Goal: Task Accomplishment & Management: Manage account settings

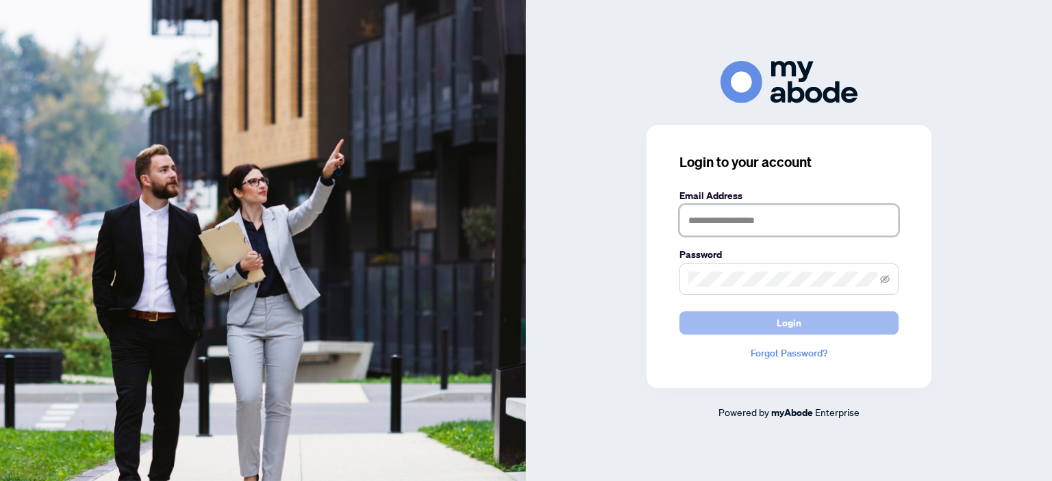
type input "**********"
click at [789, 323] on span "Login" at bounding box center [789, 323] width 25 height 22
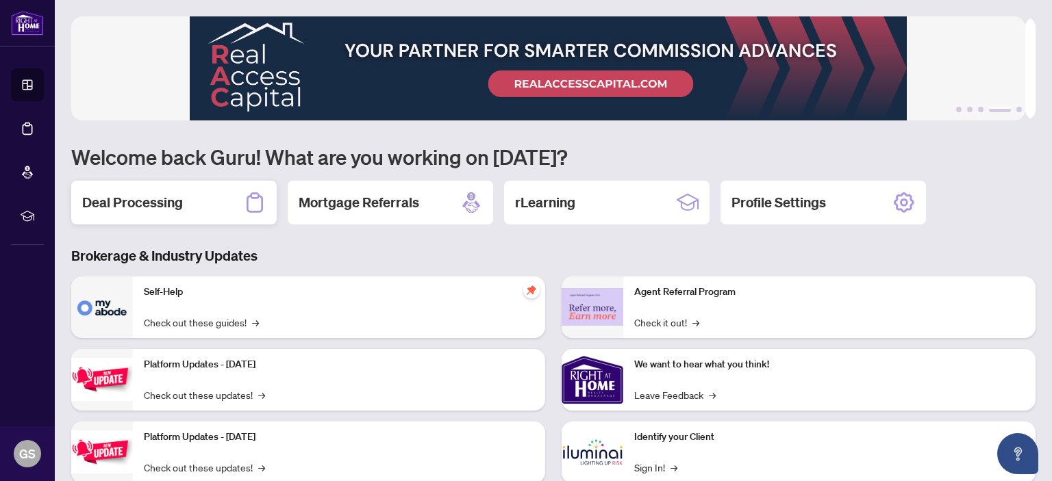
click at [142, 196] on h2 "Deal Processing" at bounding box center [132, 202] width 101 height 19
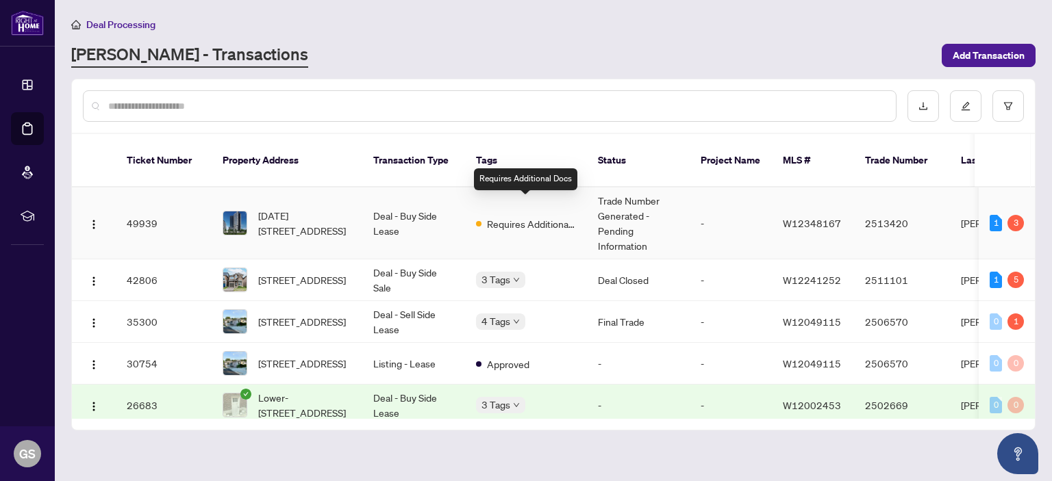
click at [488, 216] on span "Requires Additional Docs" at bounding box center [531, 223] width 89 height 15
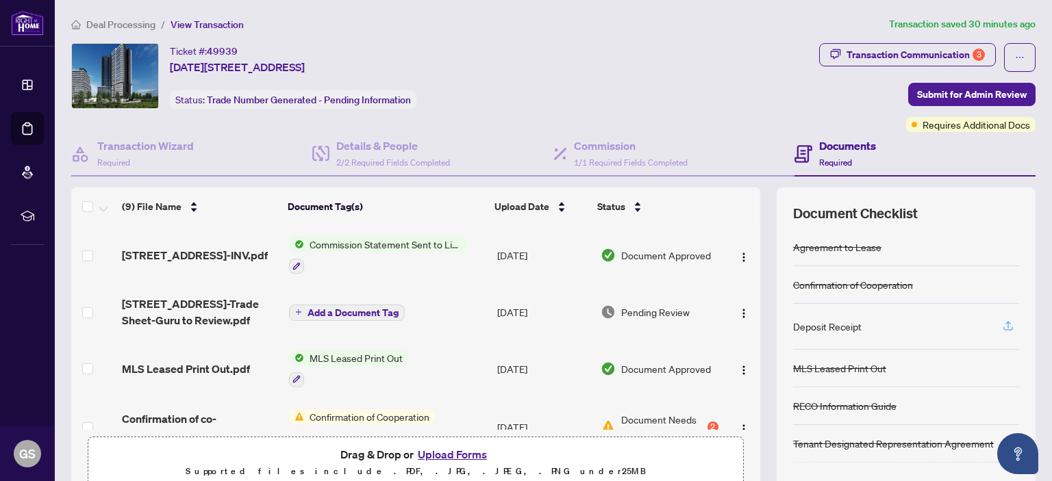
click at [1002, 323] on icon "button" at bounding box center [1008, 326] width 12 height 12
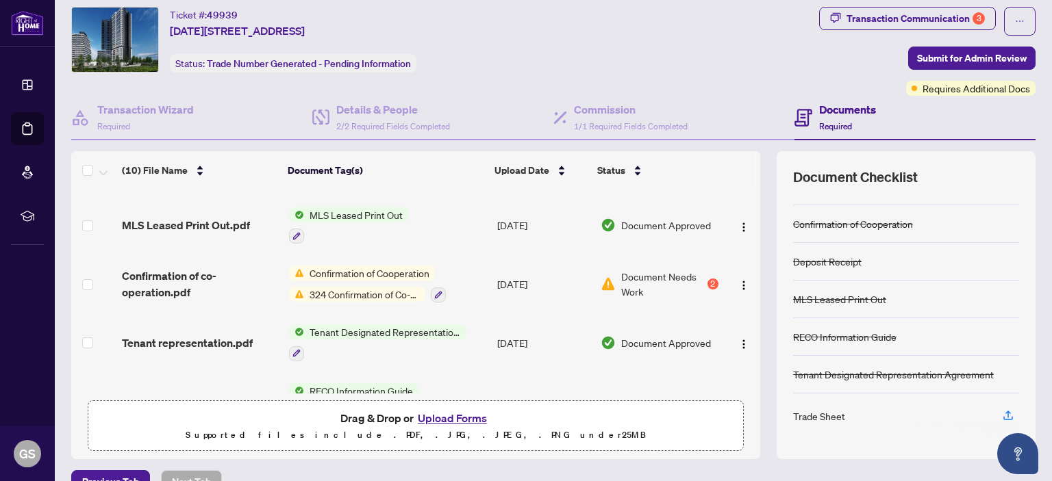
scroll to position [166, 0]
click at [708, 279] on div "2" at bounding box center [713, 284] width 11 height 11
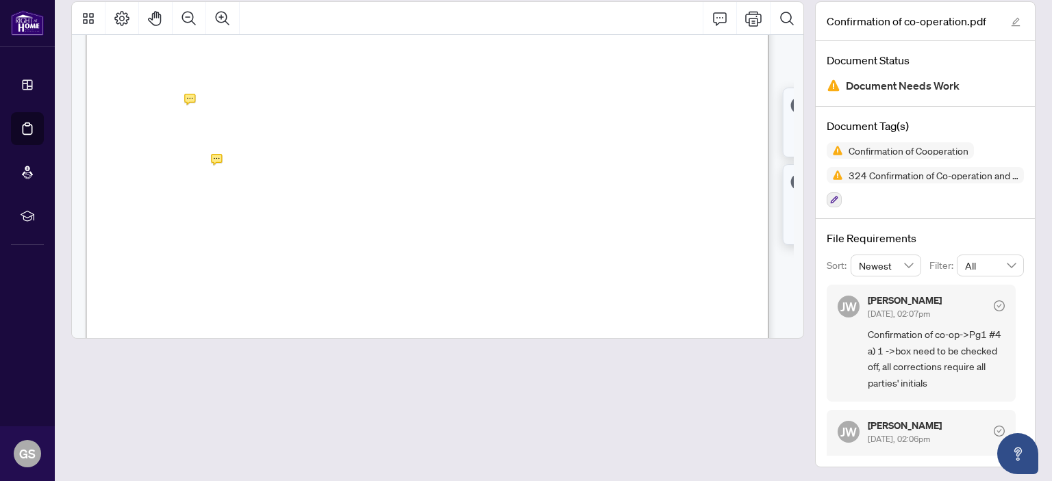
scroll to position [440, 0]
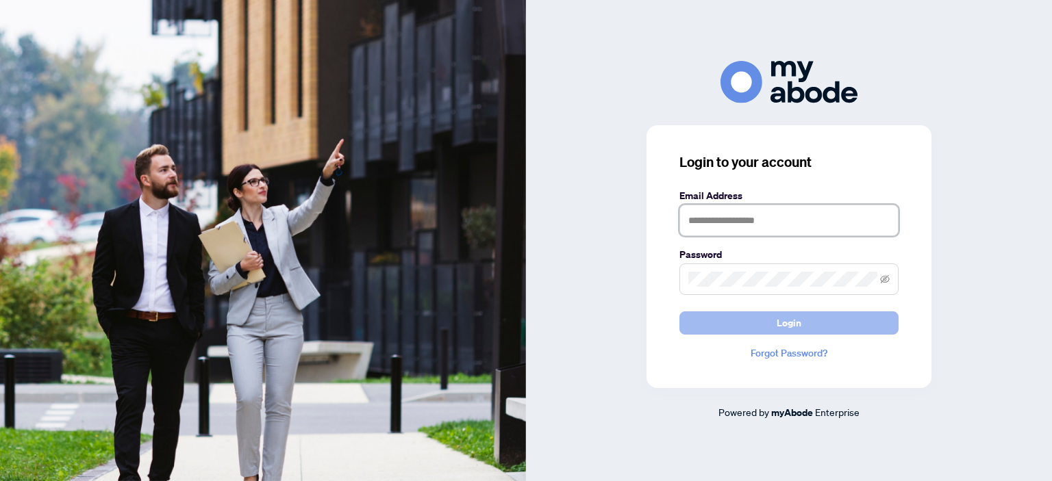
type input "**********"
click at [784, 323] on span "Login" at bounding box center [789, 323] width 25 height 22
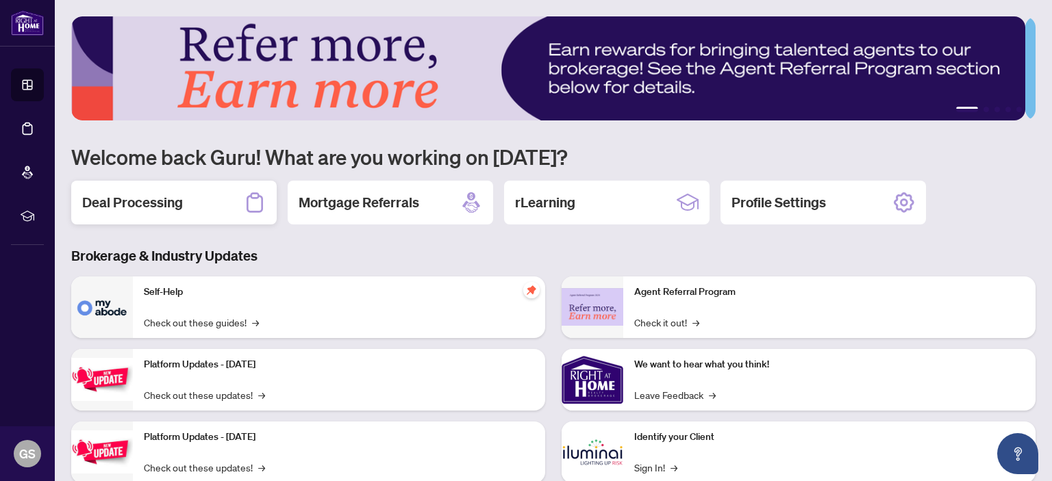
click at [131, 201] on h2 "Deal Processing" at bounding box center [132, 202] width 101 height 19
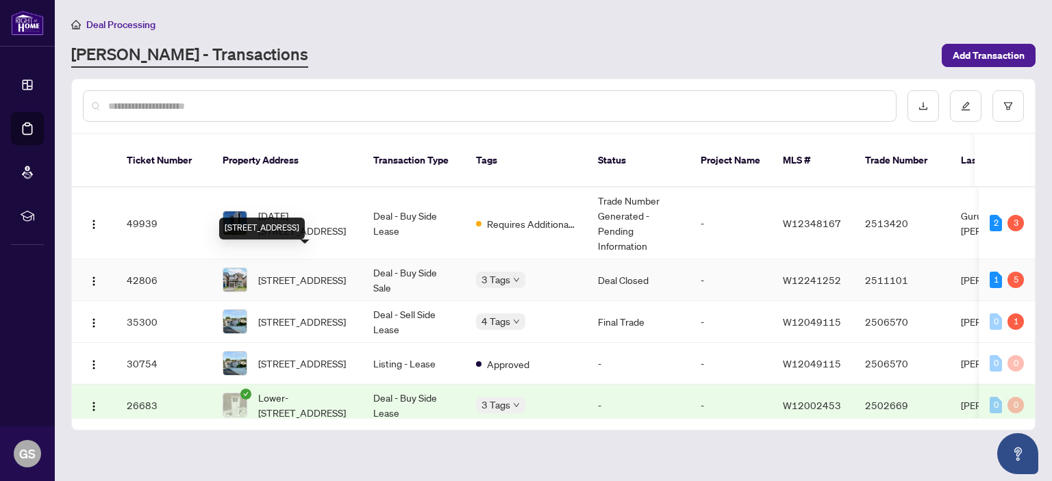
click at [305, 273] on span "3907 Tufgar Cres, Burlington, Ontario L7M 1N7, Canada" at bounding box center [302, 280] width 88 height 15
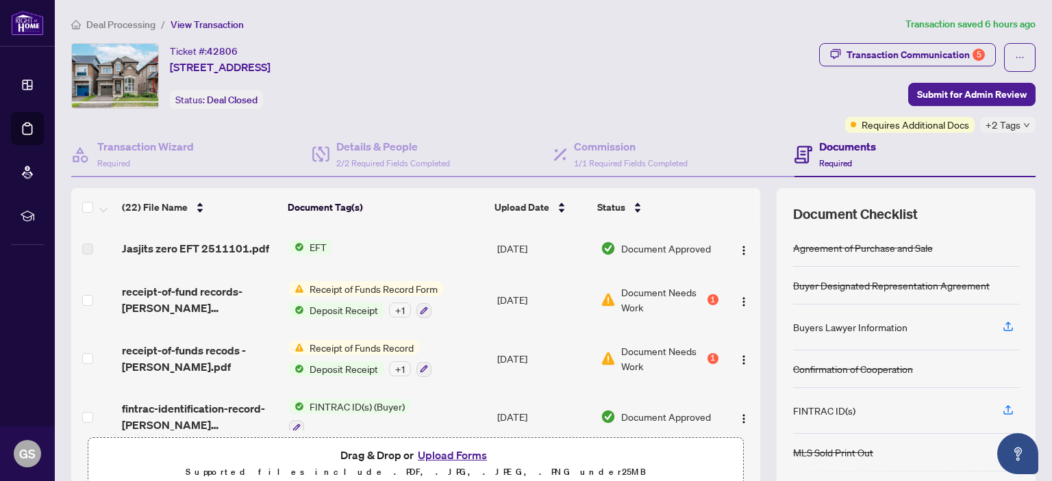
click at [316, 243] on span "EFT" at bounding box center [318, 247] width 28 height 15
click at [260, 290] on span "EFT" at bounding box center [260, 291] width 28 height 15
click at [155, 249] on span "Jasjits zero EFT 2511101.pdf" at bounding box center [195, 248] width 147 height 16
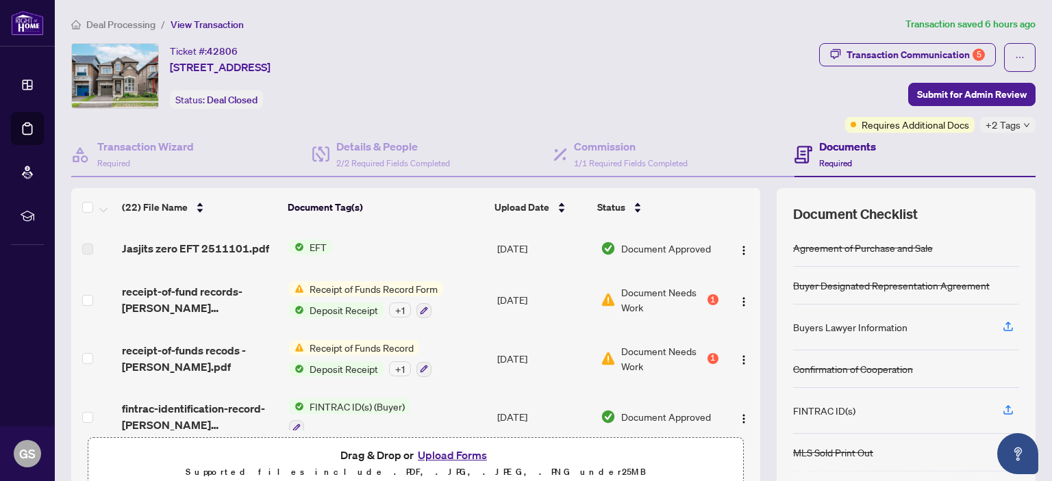
click at [380, 243] on td "EFT" at bounding box center [388, 249] width 208 height 44
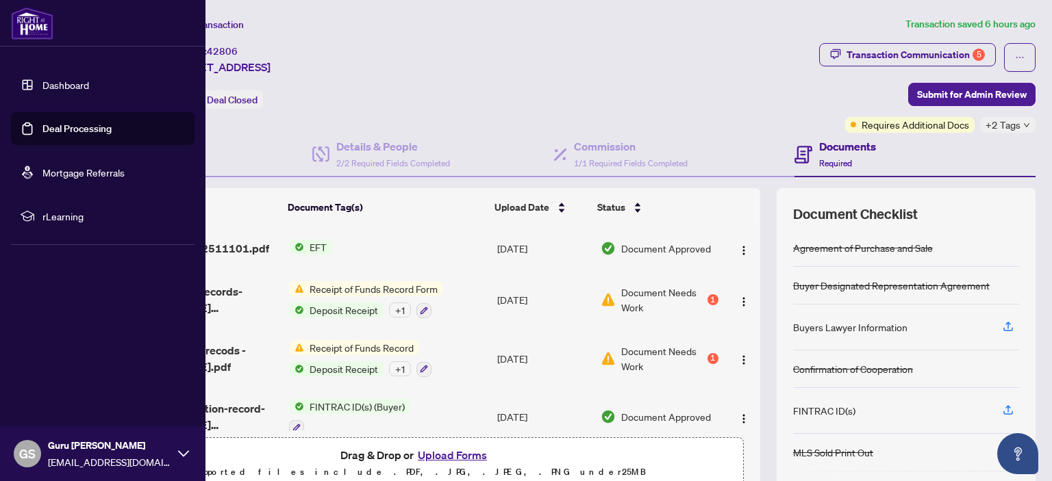
click at [71, 85] on link "Dashboard" at bounding box center [65, 85] width 47 height 12
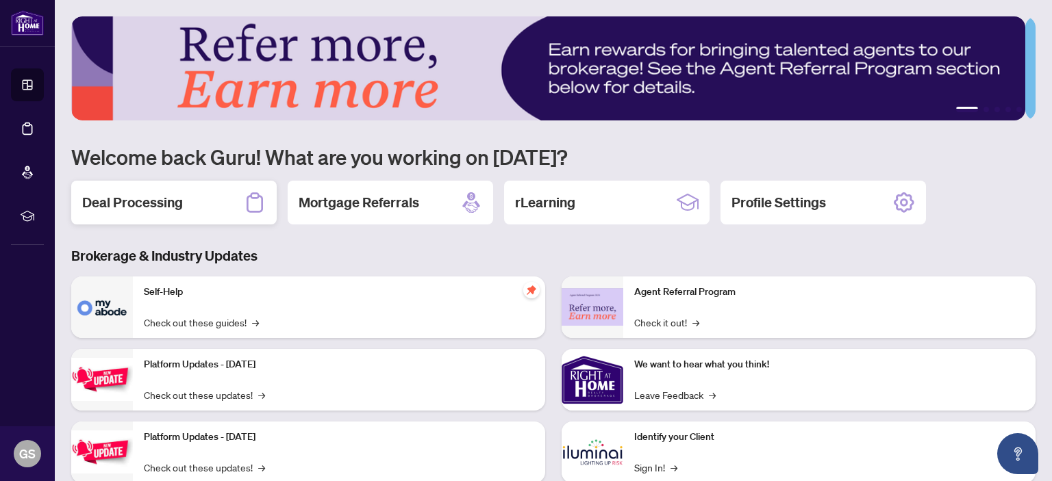
click at [151, 195] on h2 "Deal Processing" at bounding box center [132, 202] width 101 height 19
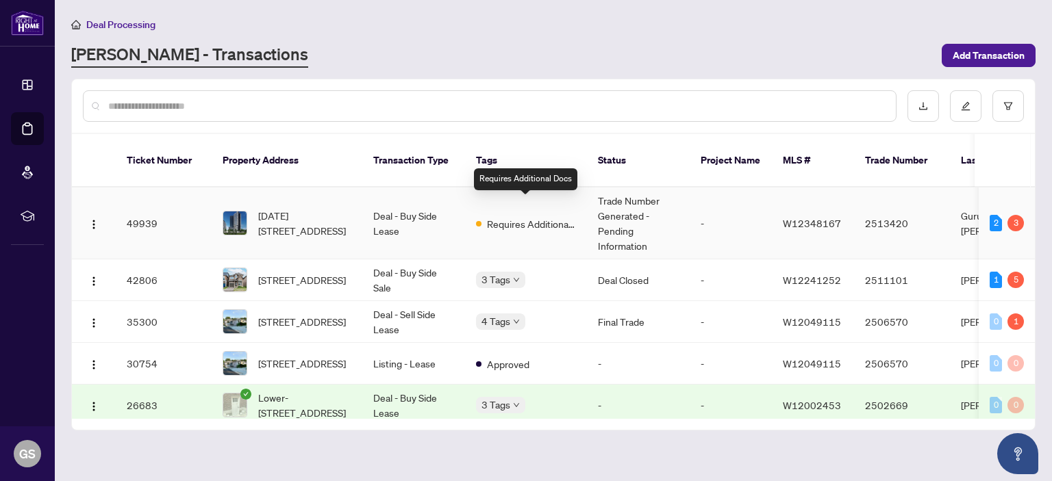
click at [533, 216] on span "Requires Additional Docs" at bounding box center [531, 223] width 89 height 15
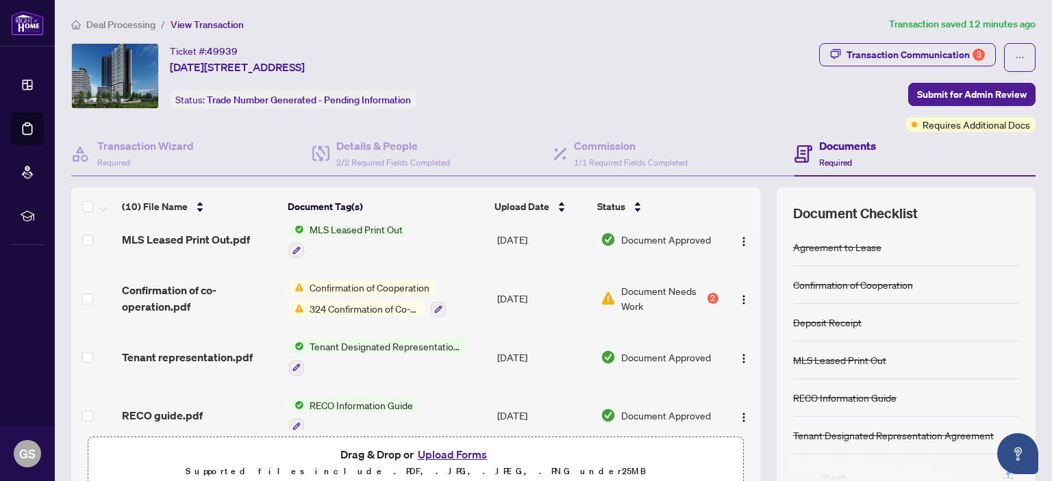
scroll to position [188, 0]
click at [434, 305] on icon "button" at bounding box center [438, 309] width 8 height 8
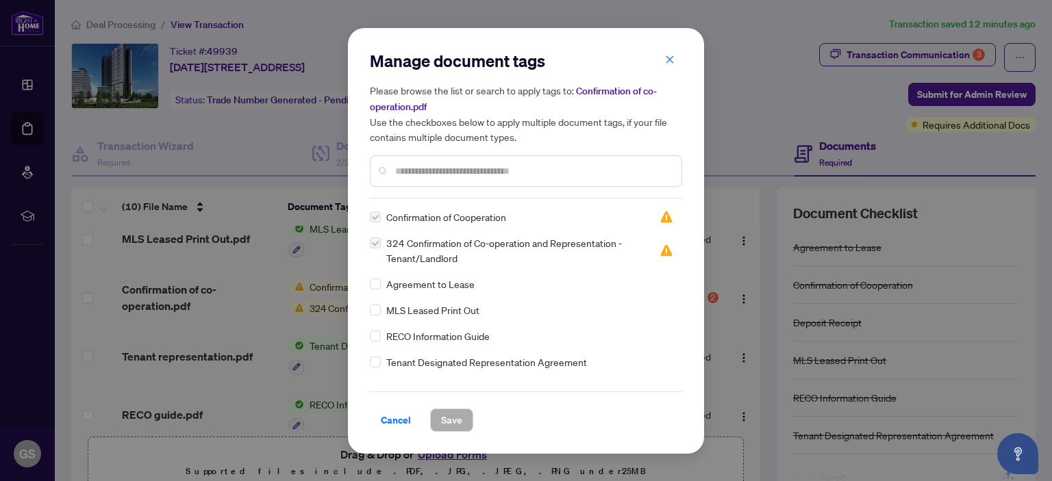
click at [669, 93] on h5 "Please browse the list or search to apply tags to: Confirmation of co-operation…" at bounding box center [526, 114] width 312 height 62
click at [669, 56] on icon "close" at bounding box center [670, 60] width 10 height 10
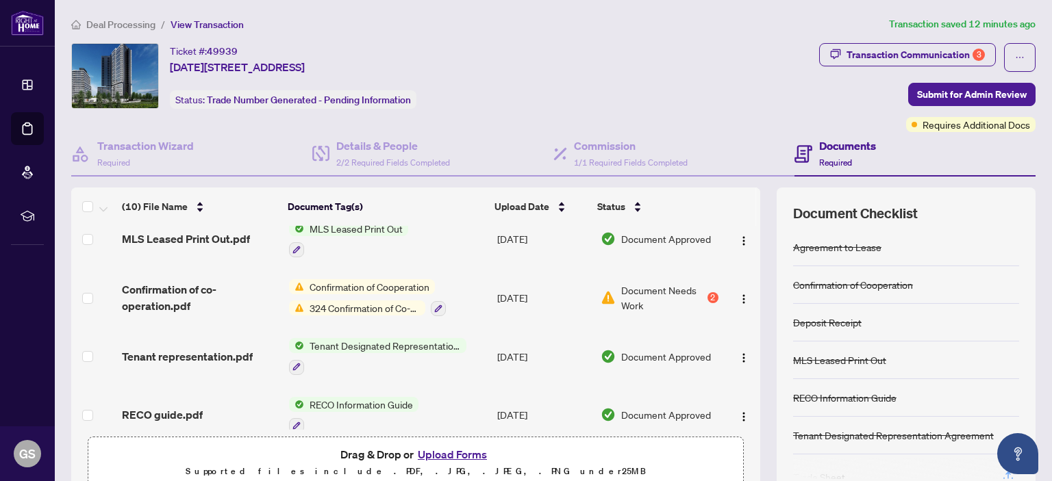
scroll to position [178, 0]
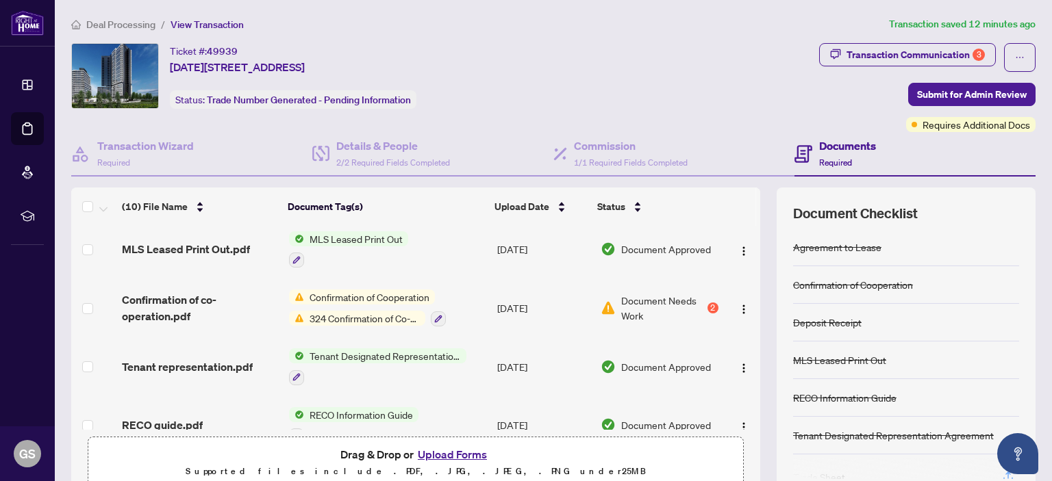
click at [392, 293] on span "Confirmation of Cooperation" at bounding box center [369, 297] width 131 height 15
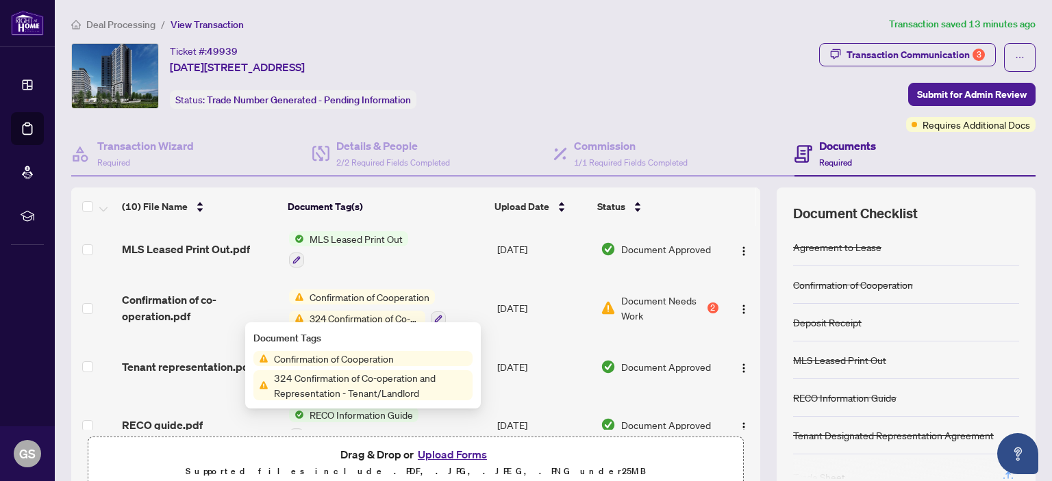
click at [366, 358] on span "Confirmation of Cooperation" at bounding box center [333, 358] width 131 height 15
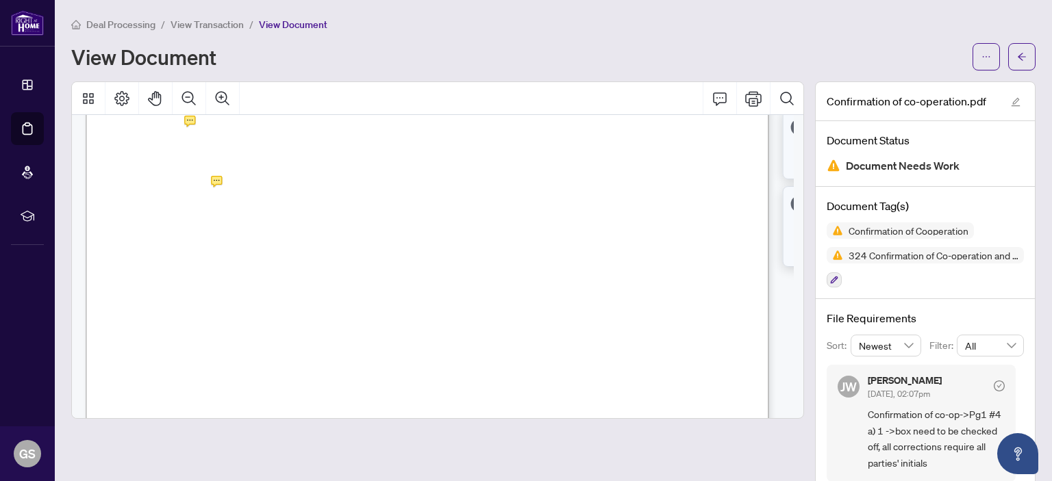
scroll to position [520, 0]
click at [745, 95] on icon "Print" at bounding box center [753, 98] width 16 height 16
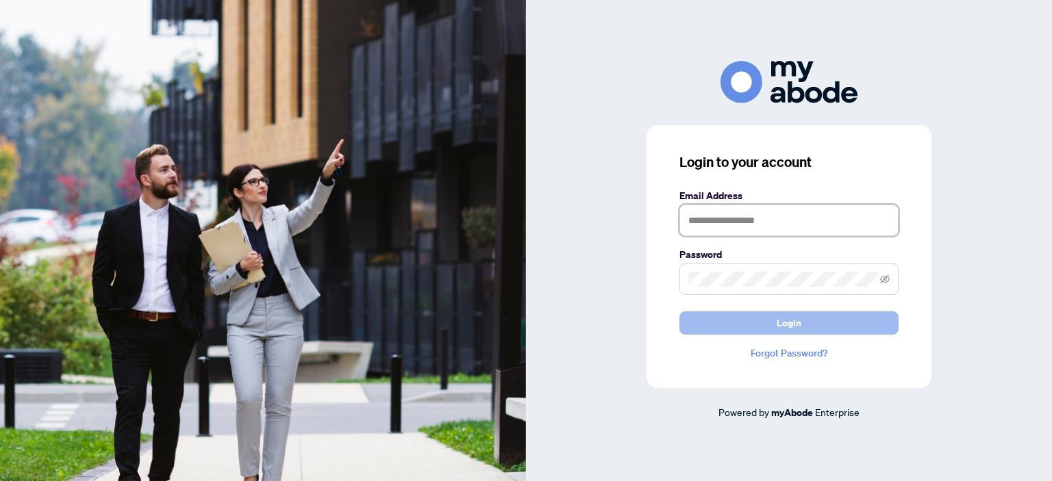
type input "**********"
click at [786, 325] on span "Login" at bounding box center [789, 323] width 25 height 22
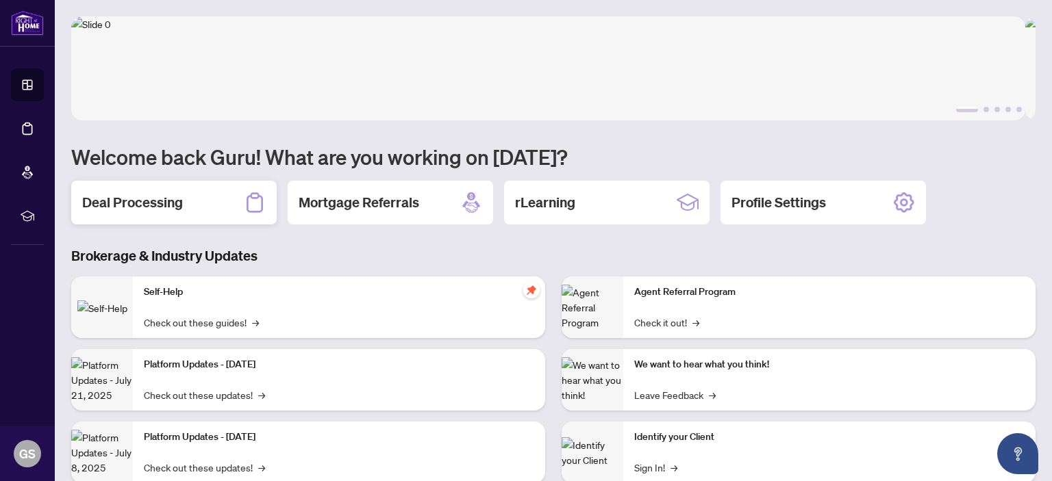
click at [138, 203] on h2 "Deal Processing" at bounding box center [132, 202] width 101 height 19
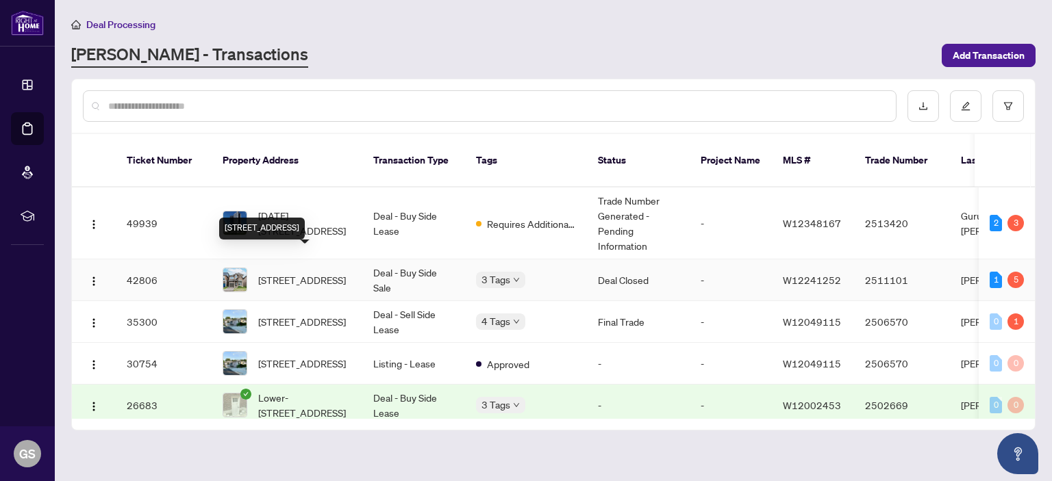
click at [295, 273] on span "3907 Tufgar Cres, Burlington, Ontario L7M 1N7, Canada" at bounding box center [302, 280] width 88 height 15
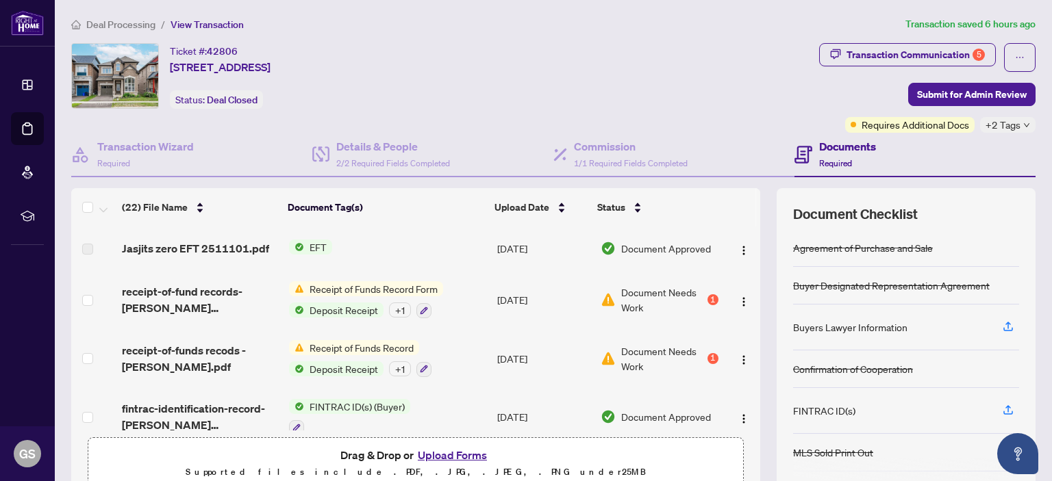
click at [308, 243] on span "EFT" at bounding box center [318, 247] width 28 height 15
click at [262, 290] on span "EFT" at bounding box center [260, 291] width 28 height 15
click at [738, 245] on img "button" at bounding box center [743, 250] width 11 height 11
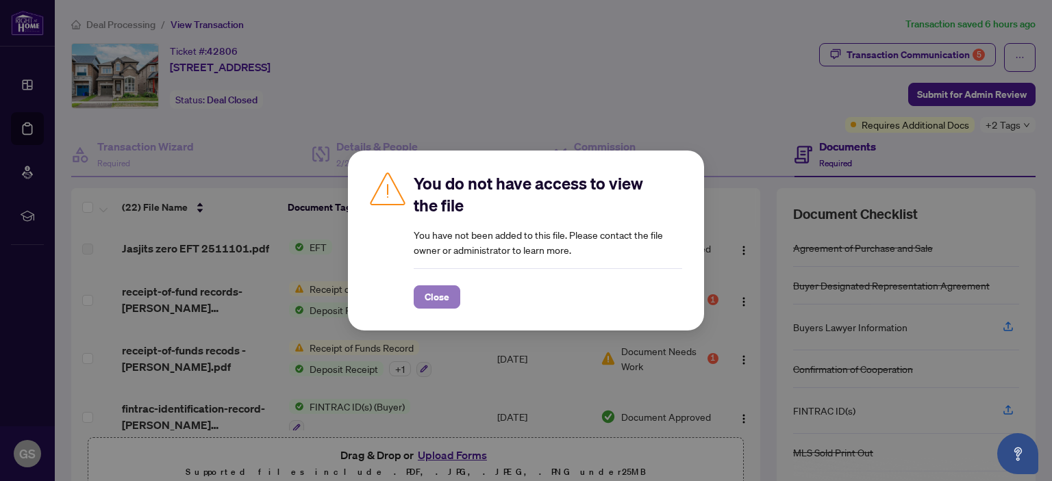
click at [441, 295] on span "Close" at bounding box center [437, 297] width 25 height 22
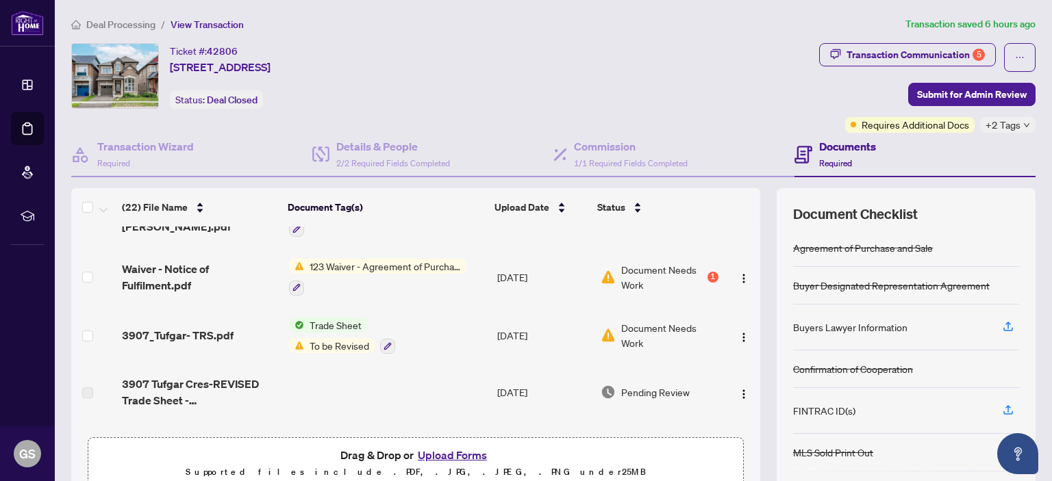
scroll to position [257, 0]
click at [693, 271] on div "Document Needs Work 1" at bounding box center [660, 278] width 118 height 30
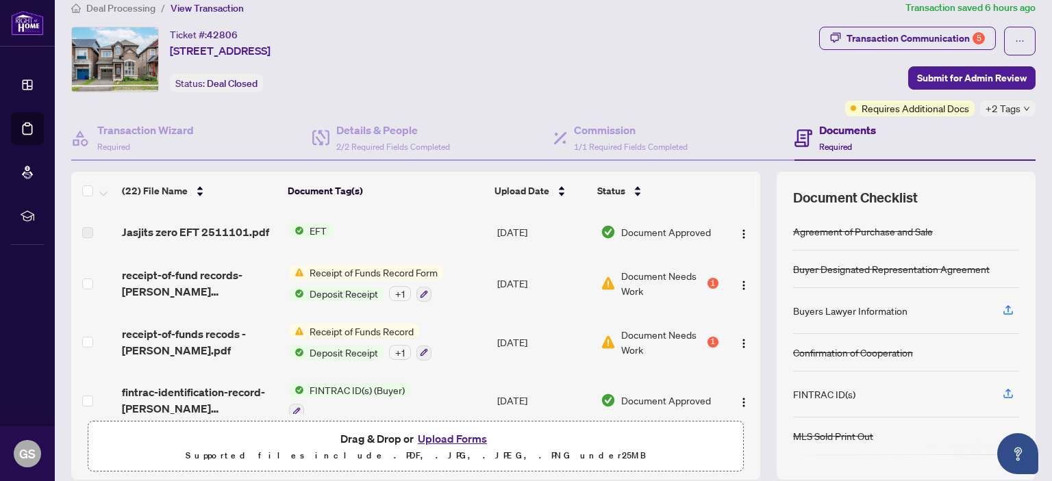
click at [660, 334] on span "Document Needs Work" at bounding box center [663, 342] width 84 height 30
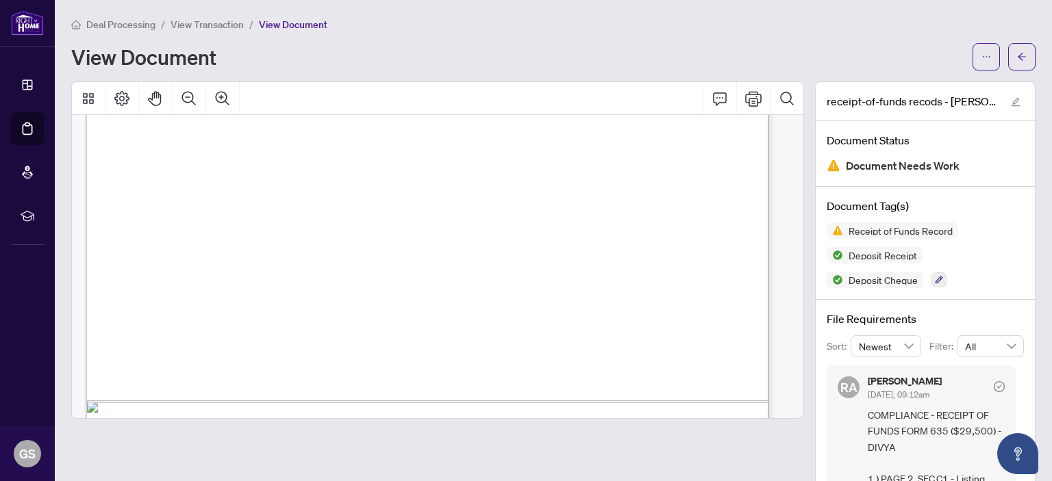
scroll to position [5140, 0]
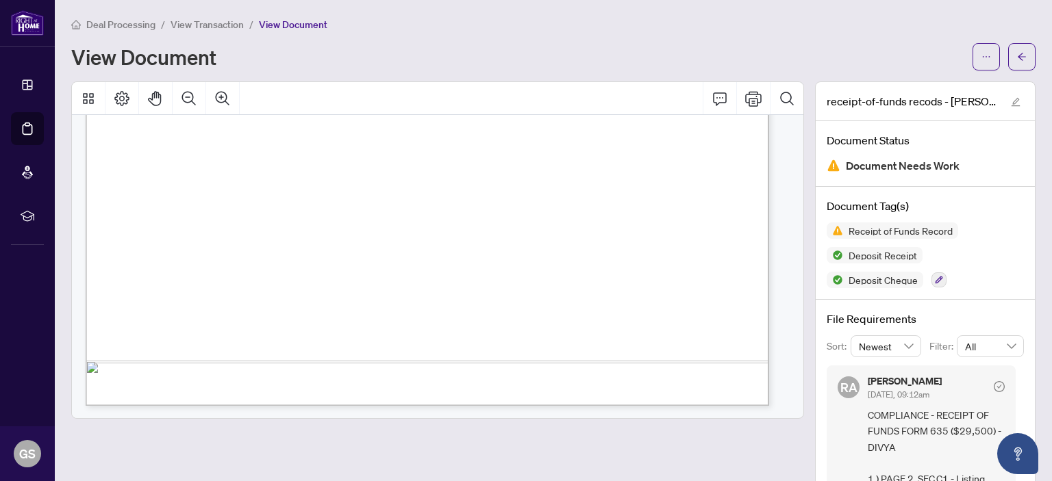
click at [827, 164] on img at bounding box center [834, 166] width 14 height 14
click at [846, 164] on span "Document Needs Work" at bounding box center [903, 166] width 114 height 18
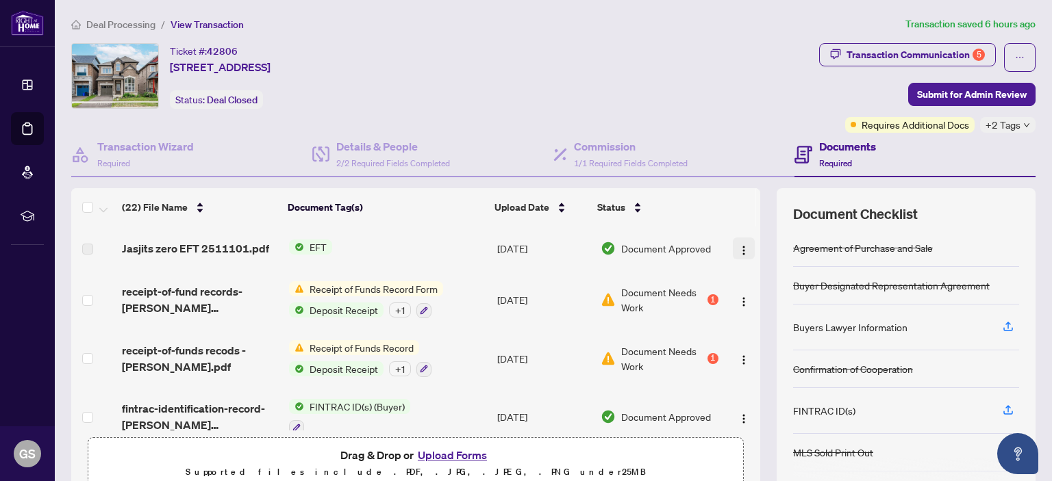
click at [738, 247] on img "button" at bounding box center [743, 250] width 11 height 11
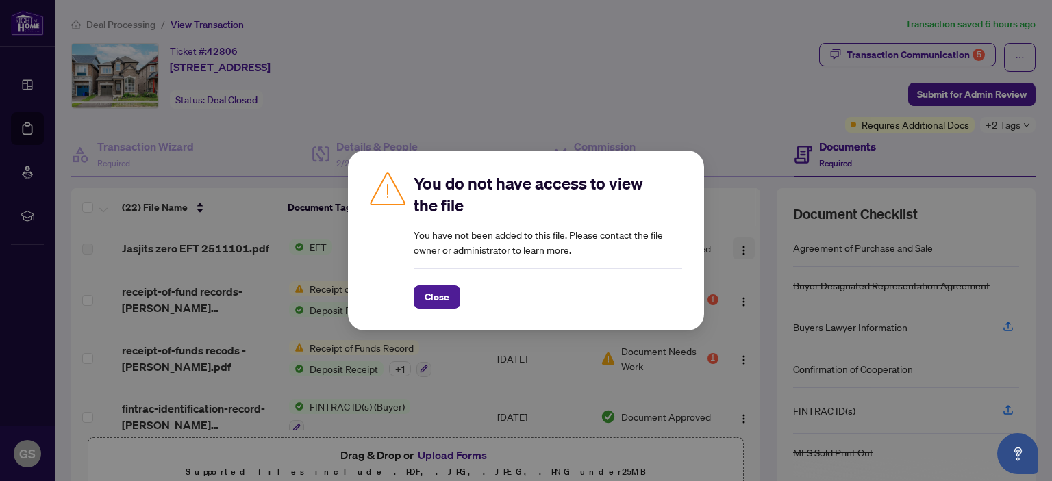
click at [732, 247] on div "You do not have access to view the file You have not been added to this file. P…" at bounding box center [526, 240] width 1052 height 481
click at [449, 298] on span "Close" at bounding box center [437, 297] width 25 height 22
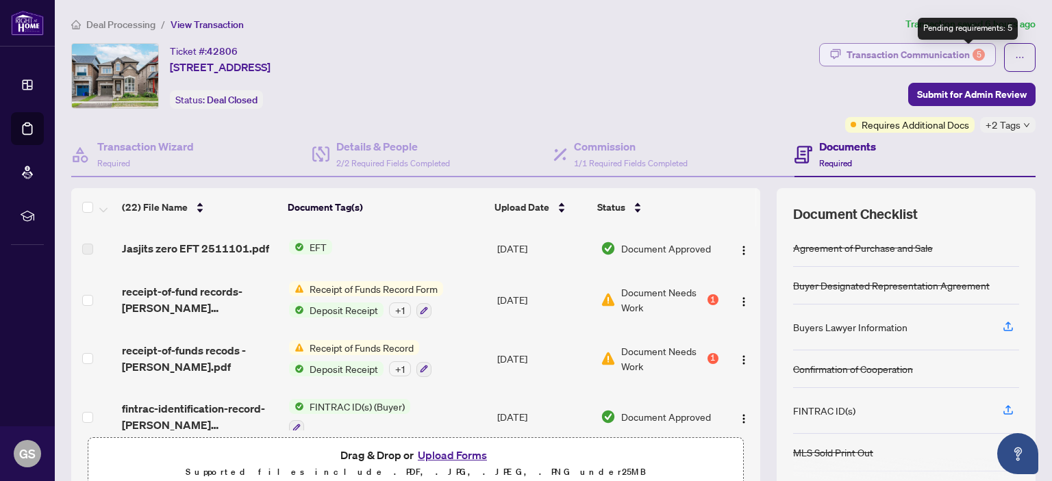
click at [973, 51] on div "5" at bounding box center [979, 55] width 12 height 12
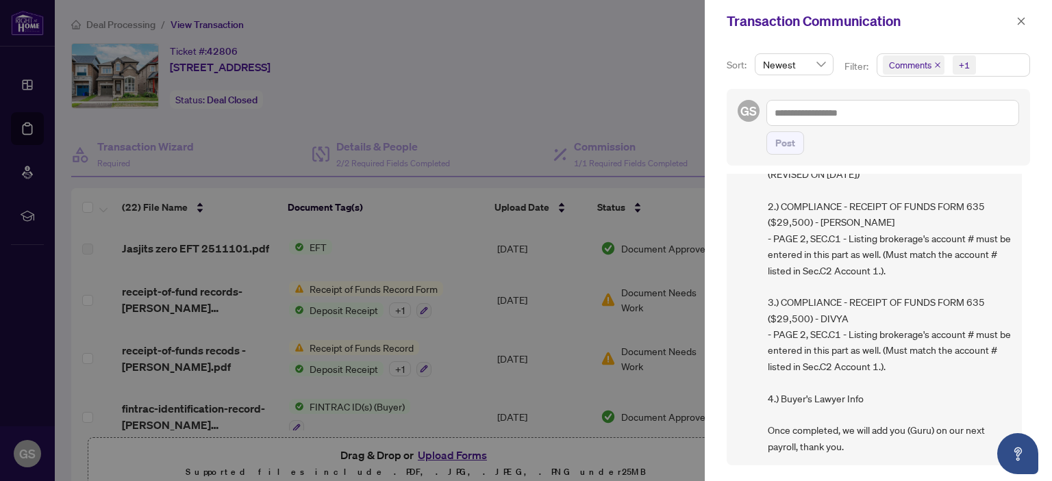
scroll to position [155, 0]
click at [1020, 23] on icon "close" at bounding box center [1021, 21] width 10 height 10
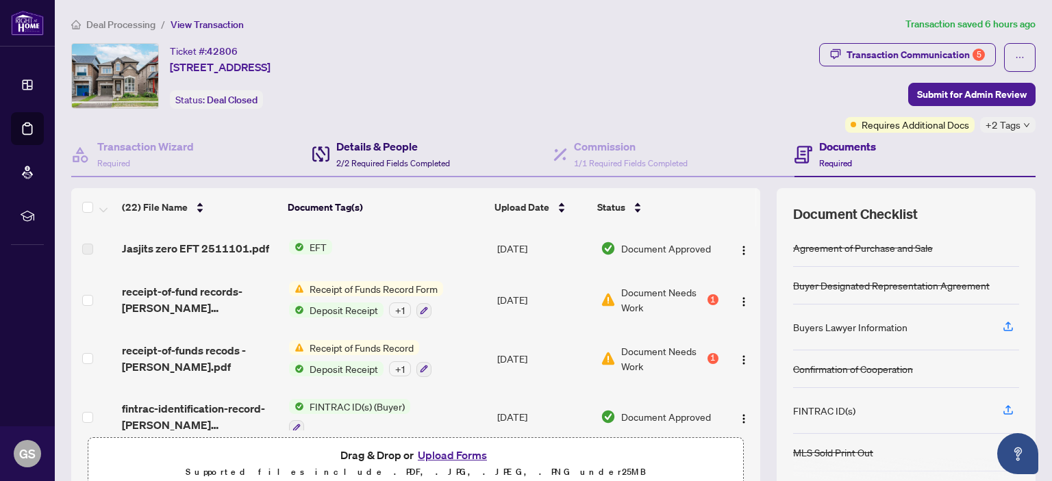
click at [375, 147] on h4 "Details & People" at bounding box center [393, 146] width 114 height 16
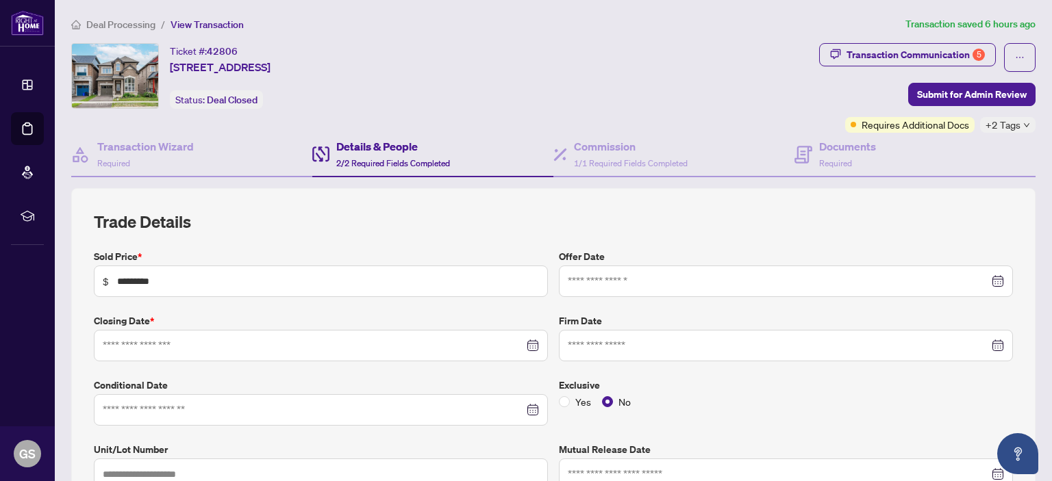
type input "**********"
click at [936, 54] on div "Transaction Communication 5" at bounding box center [916, 55] width 138 height 22
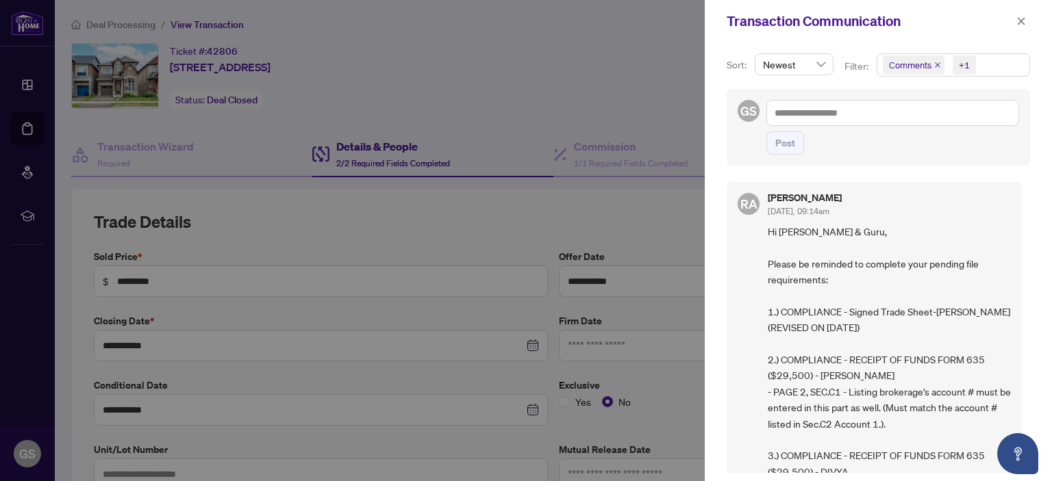
click at [545, 59] on div at bounding box center [526, 240] width 1052 height 481
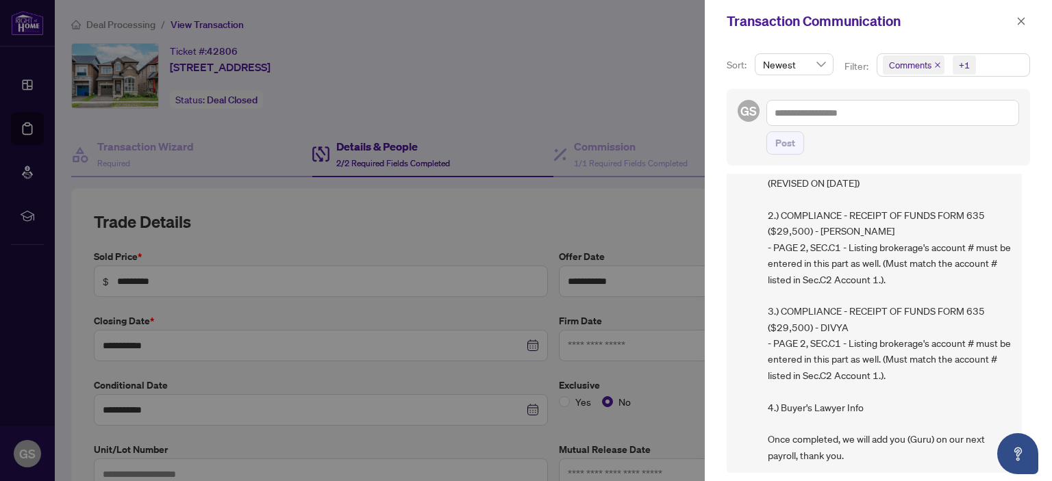
scroll to position [145, 0]
click at [357, 99] on div at bounding box center [526, 240] width 1052 height 481
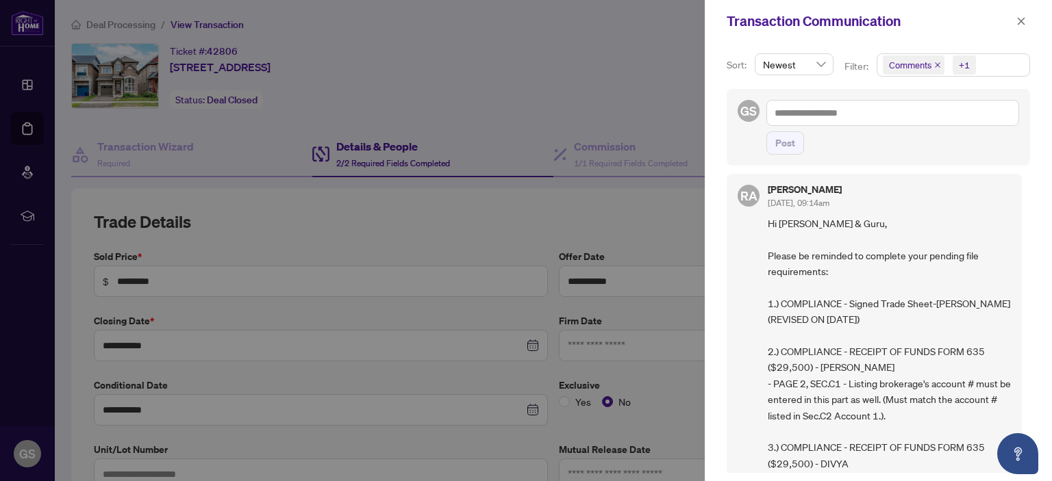
scroll to position [8, 0]
click at [806, 108] on textarea at bounding box center [892, 113] width 253 height 26
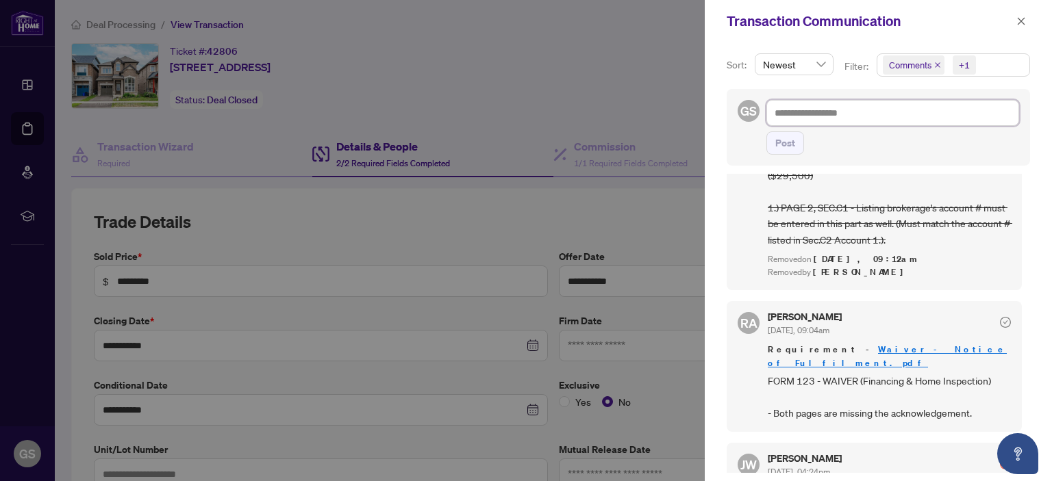
scroll to position [956, 0]
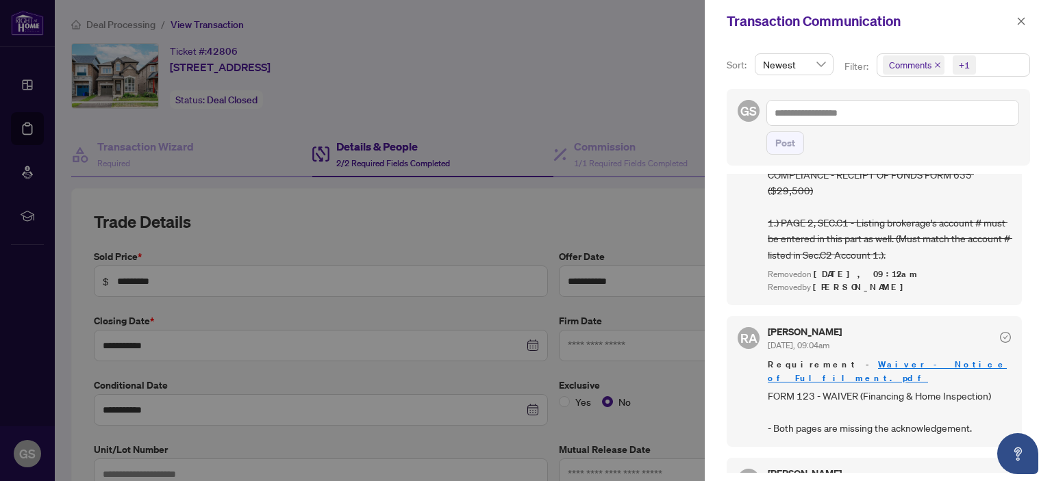
click at [895, 359] on link "Waiver - Notice of Fulfilment.pdf" at bounding box center [887, 371] width 239 height 25
click at [651, 47] on div at bounding box center [526, 240] width 1052 height 481
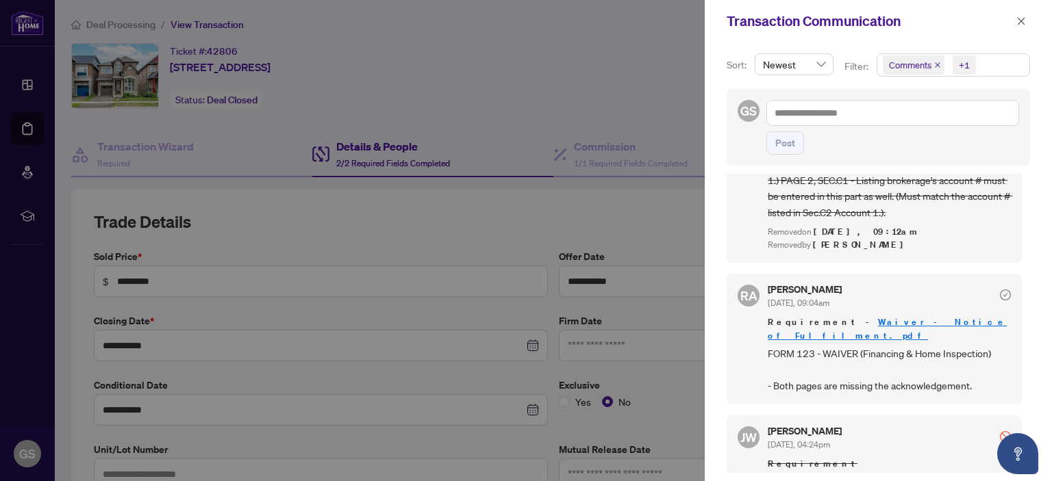
scroll to position [1000, 0]
click at [592, 41] on div at bounding box center [526, 240] width 1052 height 481
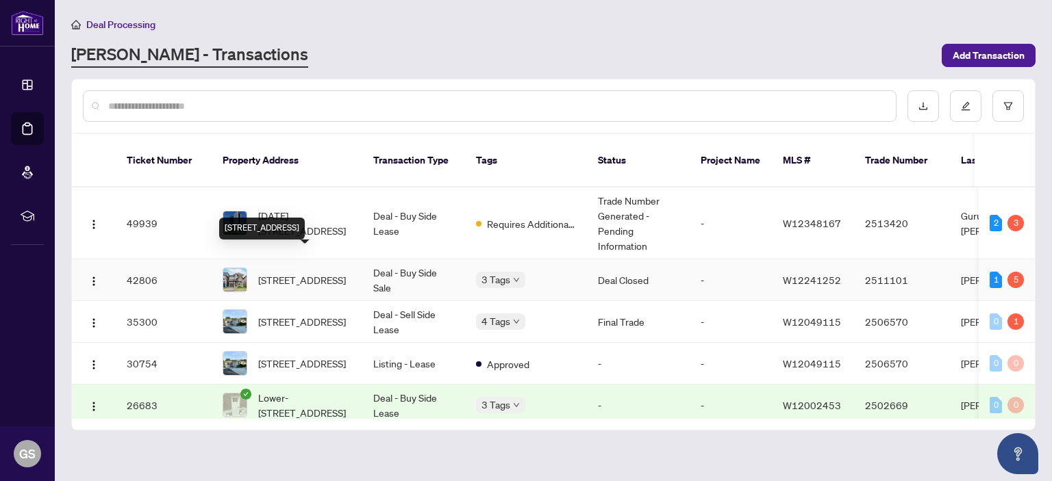
click at [286, 273] on span "3907 Tufgar Cres, Burlington, Ontario L7M 1N7, Canada" at bounding box center [302, 280] width 88 height 15
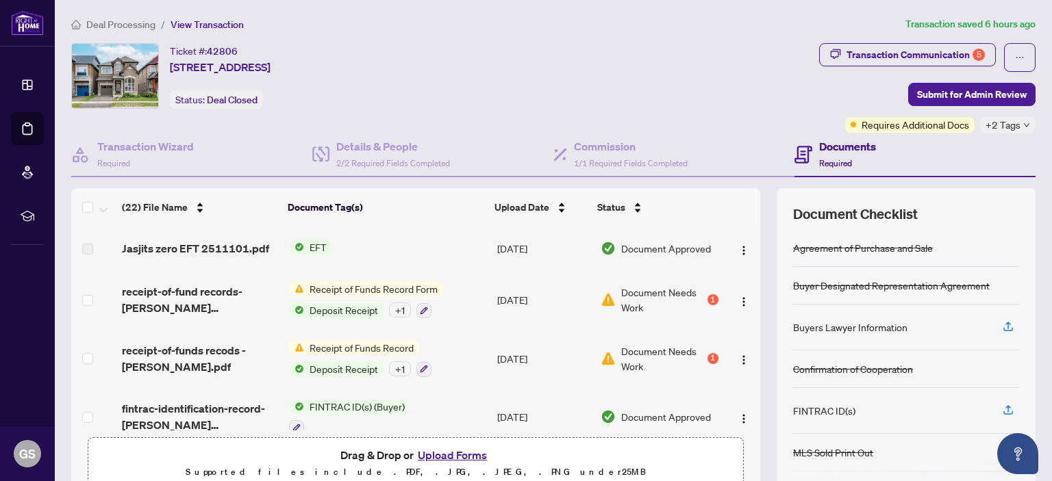
click at [507, 343] on td "Aug/19/2025" at bounding box center [543, 358] width 103 height 59
click at [1002, 323] on icon "button" at bounding box center [1008, 327] width 12 height 12
click at [387, 146] on h4 "Details & People" at bounding box center [393, 146] width 114 height 16
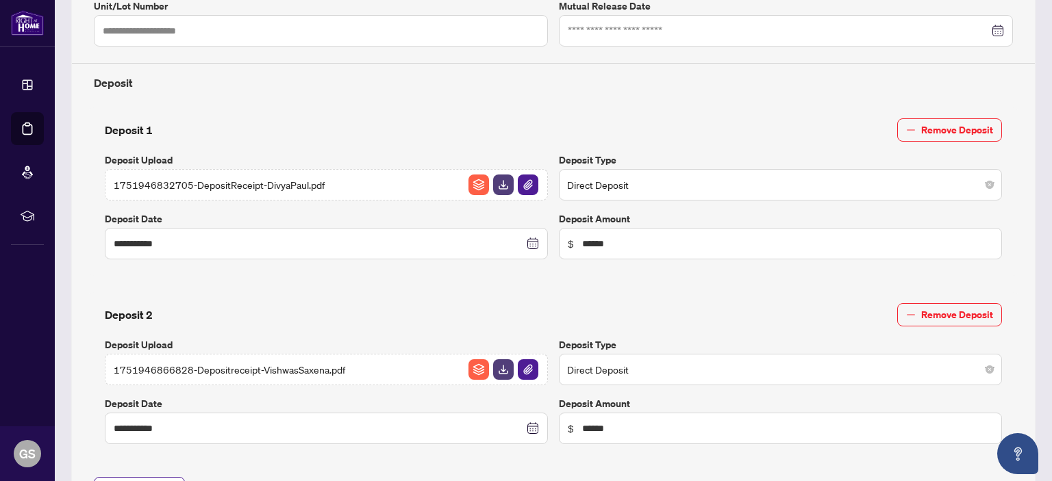
scroll to position [896, 0]
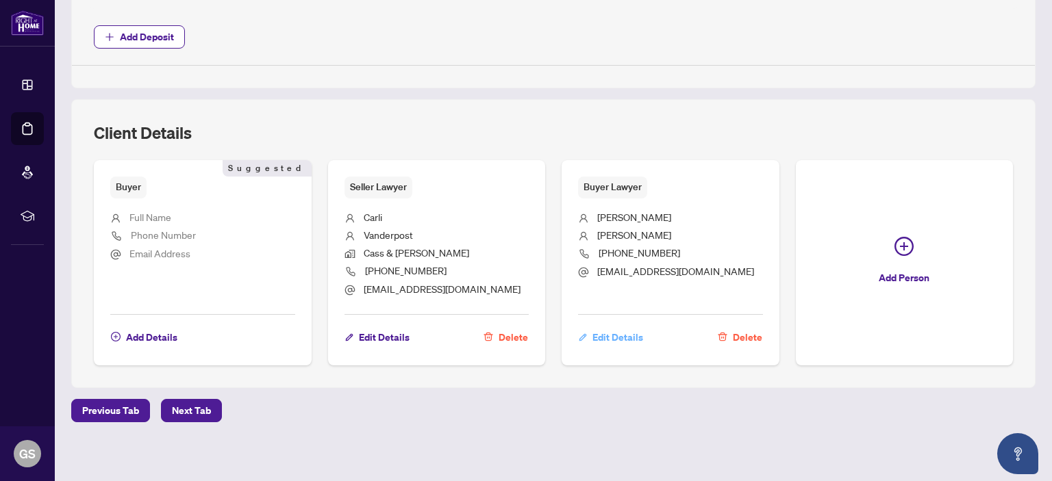
click at [611, 331] on span "Edit Details" at bounding box center [617, 338] width 51 height 22
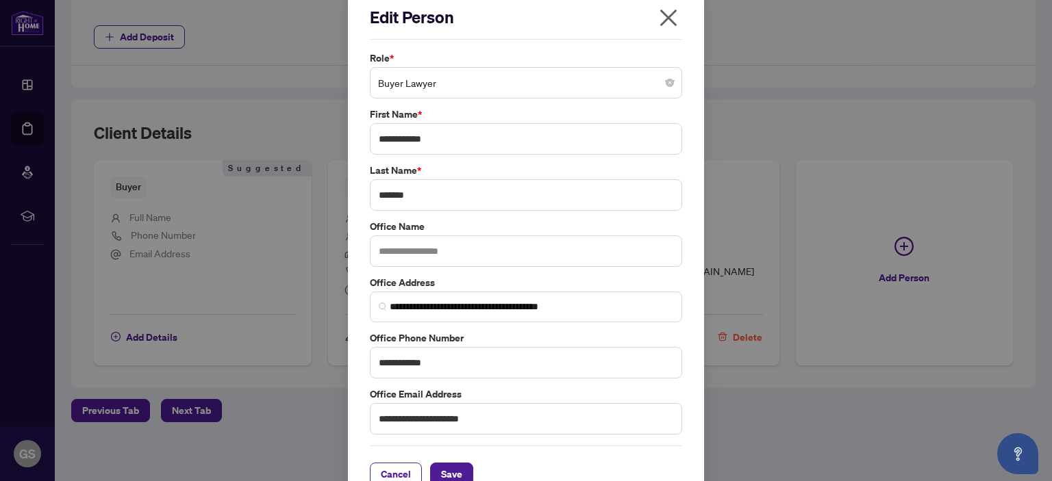
scroll to position [15, 0]
drag, startPoint x: 436, startPoint y: 140, endPoint x: 352, endPoint y: 143, distance: 83.6
click at [352, 143] on div "**********" at bounding box center [526, 247] width 356 height 524
drag, startPoint x: 442, startPoint y: 196, endPoint x: 355, endPoint y: 186, distance: 87.6
click at [355, 186] on div "**********" at bounding box center [526, 247] width 356 height 524
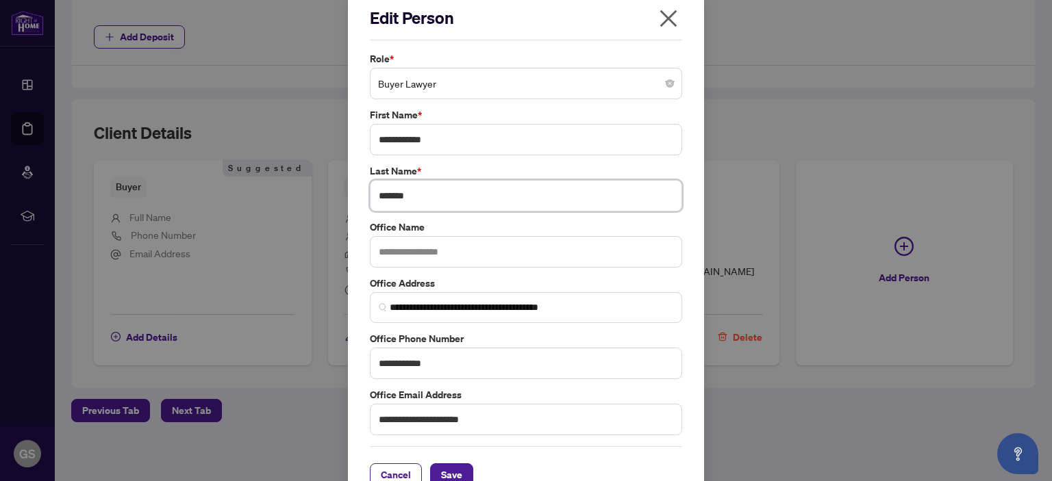
scroll to position [40, 0]
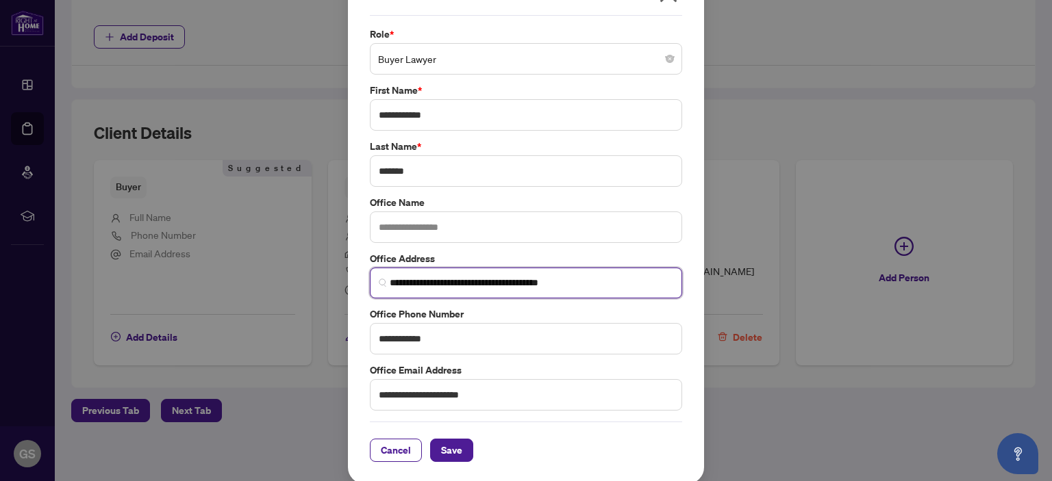
drag, startPoint x: 610, startPoint y: 284, endPoint x: 384, endPoint y: 275, distance: 226.9
click at [390, 276] on input "**********" at bounding box center [532, 283] width 284 height 14
drag, startPoint x: 440, startPoint y: 334, endPoint x: 340, endPoint y: 335, distance: 100.0
click at [340, 335] on div "**********" at bounding box center [526, 240] width 1052 height 481
drag, startPoint x: 492, startPoint y: 395, endPoint x: 347, endPoint y: 386, distance: 145.5
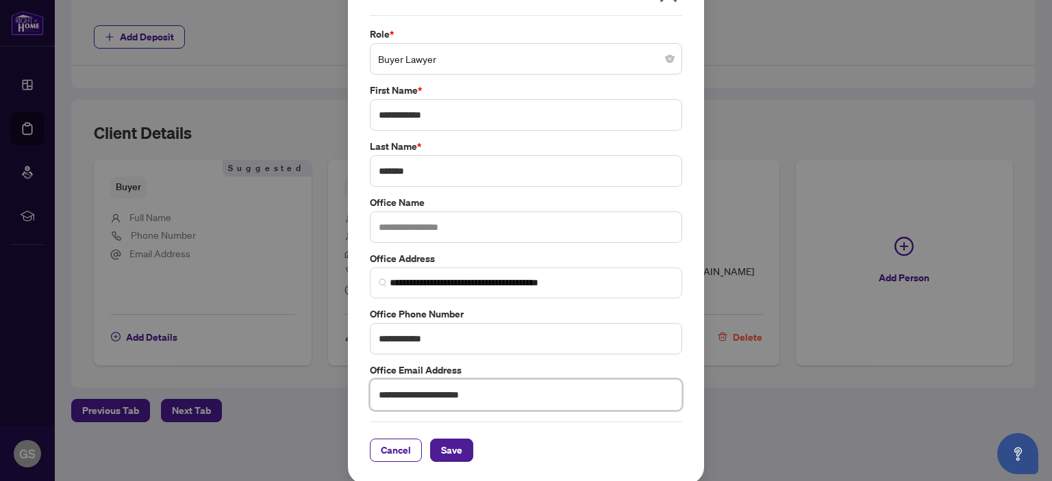
click at [348, 386] on div "**********" at bounding box center [526, 222] width 356 height 524
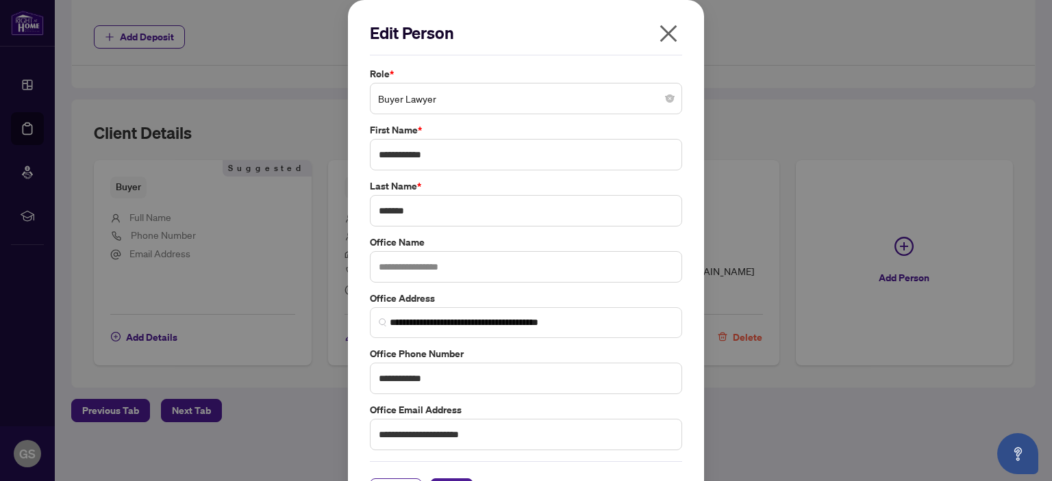
click at [660, 32] on icon "close" at bounding box center [668, 33] width 17 height 17
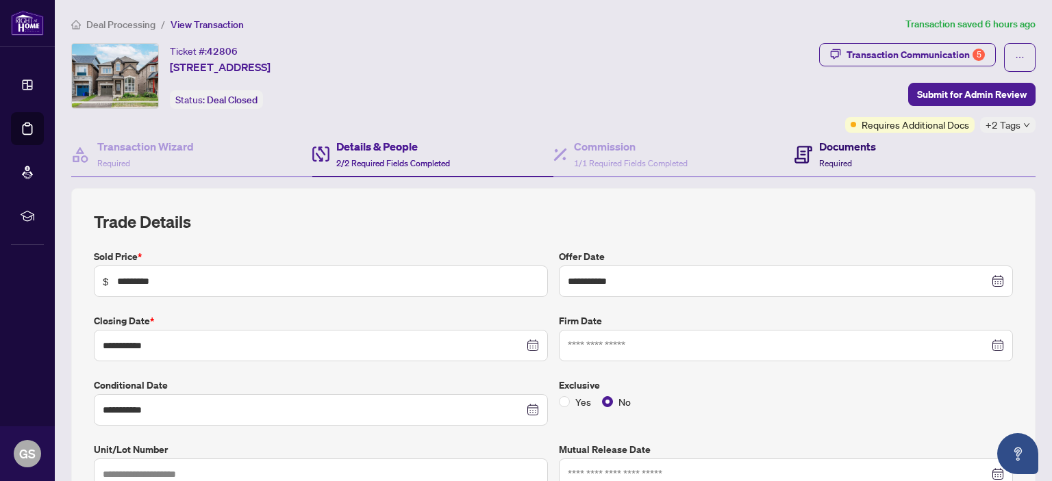
click at [836, 149] on h4 "Documents" at bounding box center [847, 146] width 57 height 16
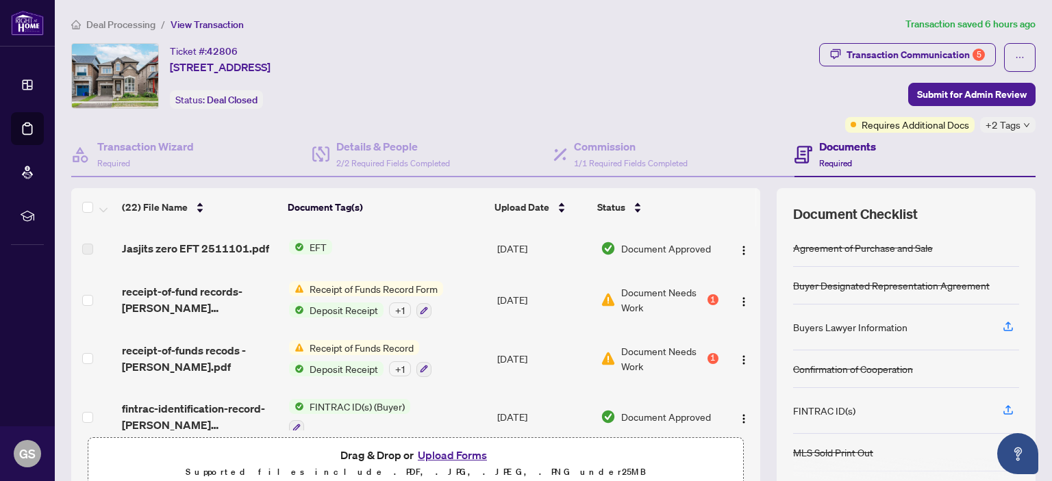
click at [452, 453] on button "Upload Forms" at bounding box center [452, 456] width 77 height 18
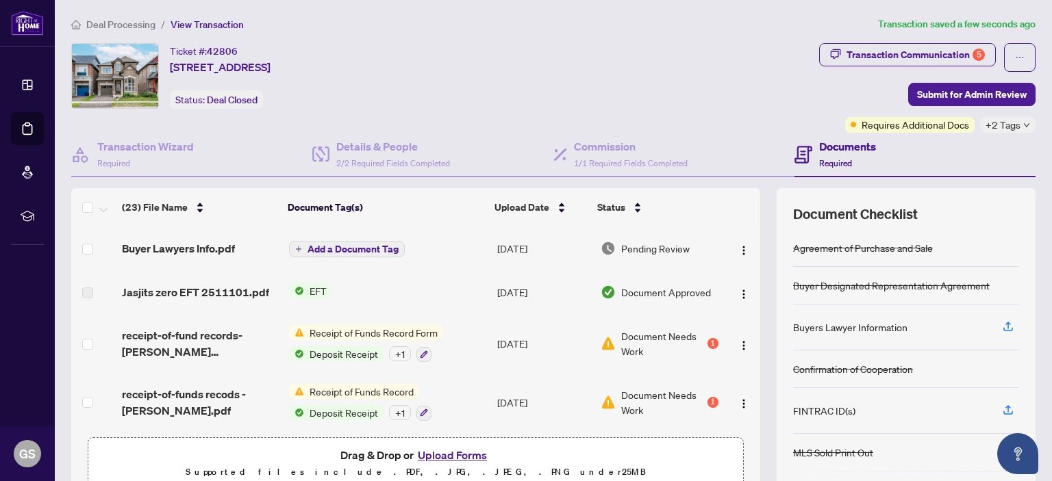
click at [308, 245] on span "Add a Document Tag" at bounding box center [353, 250] width 91 height 10
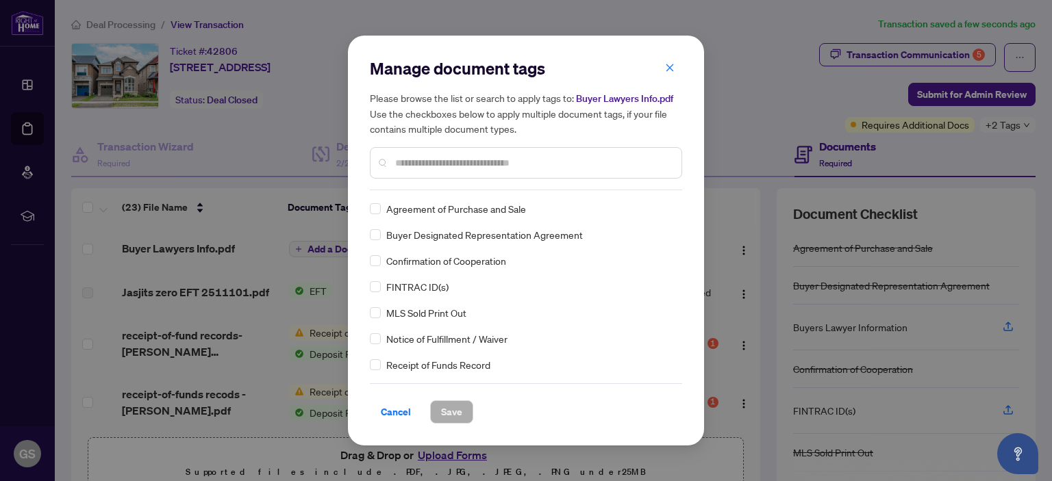
click at [436, 158] on input "text" at bounding box center [532, 162] width 275 height 15
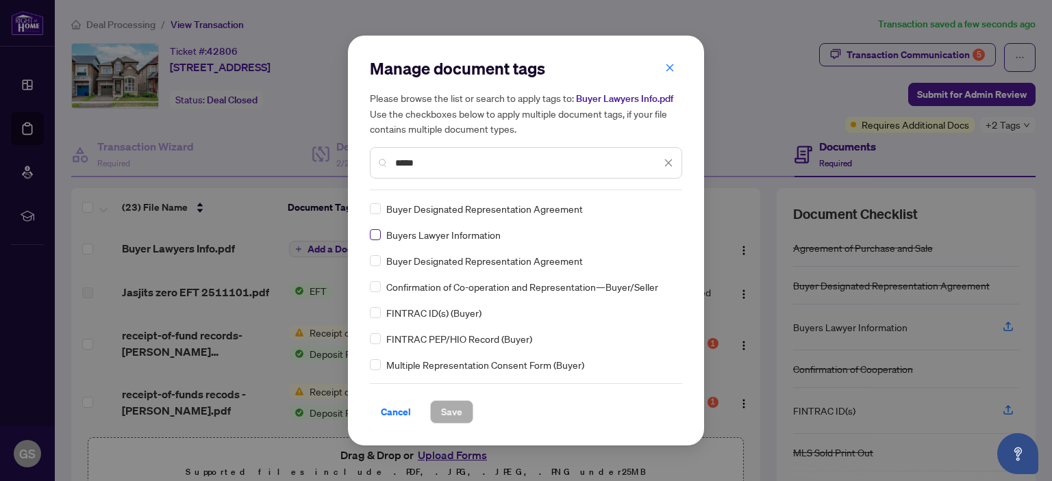
type input "*****"
click at [453, 406] on span "Save" at bounding box center [451, 412] width 21 height 22
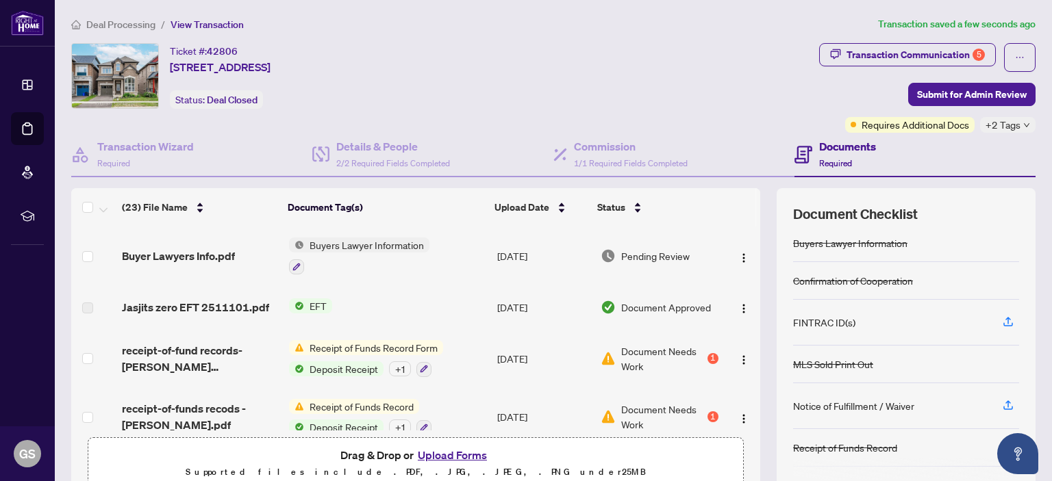
scroll to position [68, 0]
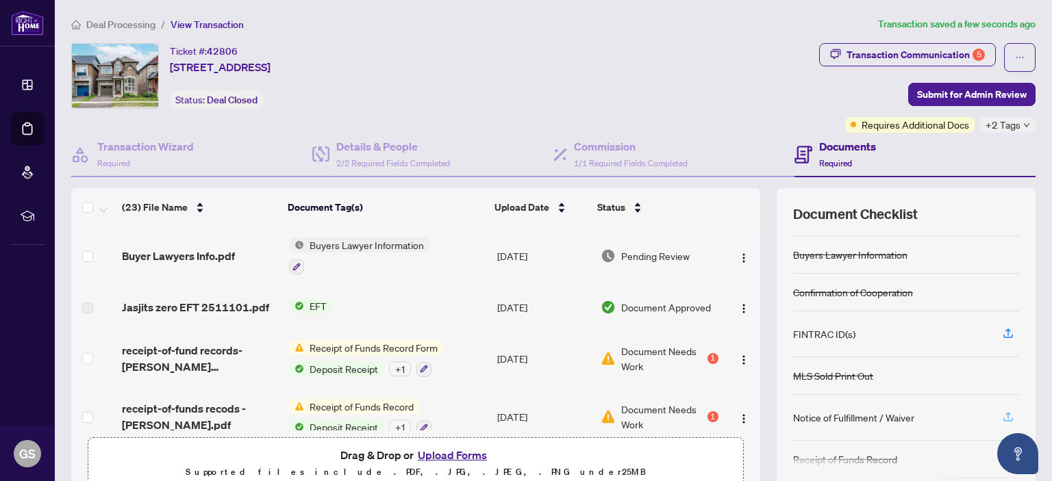
click at [1002, 414] on icon "button" at bounding box center [1008, 417] width 12 height 12
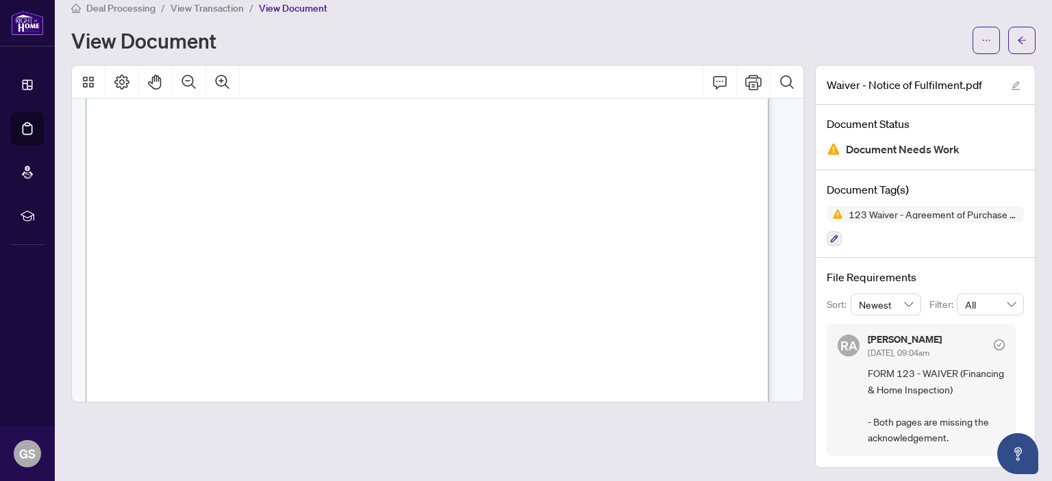
scroll to position [16, 0]
